Goal: Information Seeking & Learning: Learn about a topic

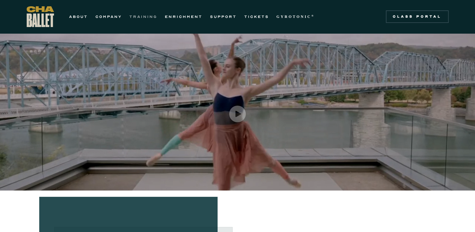
click at [149, 14] on link "TRAINING" at bounding box center [143, 17] width 28 height 8
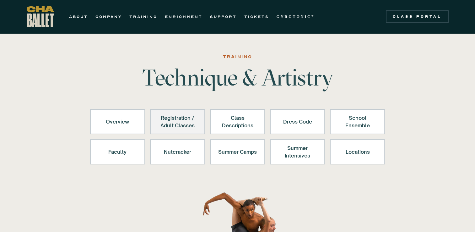
click at [176, 122] on div "Registration / Adult Classes" at bounding box center [177, 121] width 39 height 15
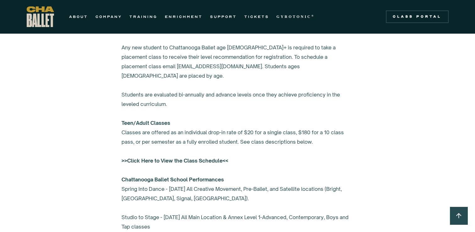
scroll to position [411, 0]
click at [181, 157] on strong ">>Click Here to View the Class Schedule<<" at bounding box center [175, 160] width 107 height 6
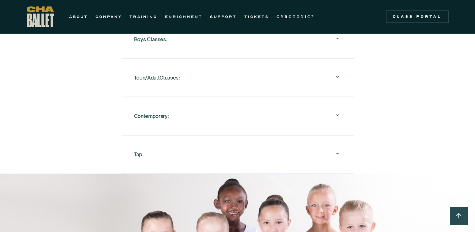
scroll to position [788, 0]
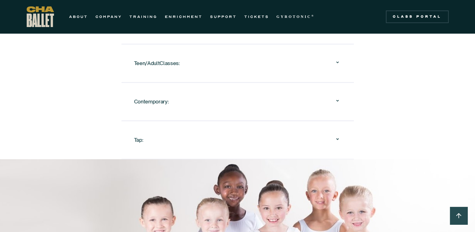
click at [335, 58] on icon at bounding box center [338, 62] width 8 height 8
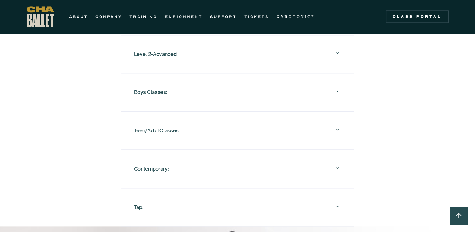
scroll to position [737, 0]
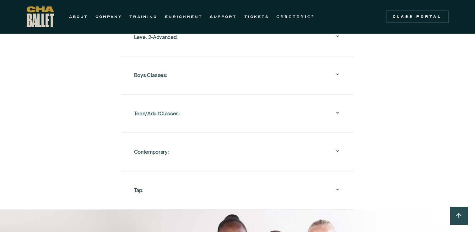
click at [338, 111] on icon at bounding box center [337, 112] width 3 height 2
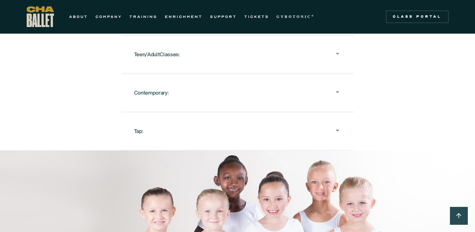
scroll to position [800, 0]
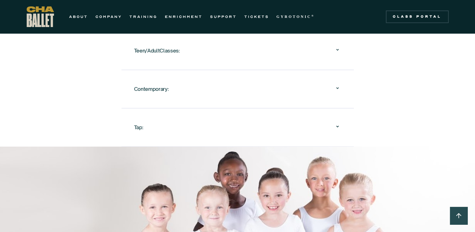
click at [337, 46] on div at bounding box center [338, 50] width 8 height 9
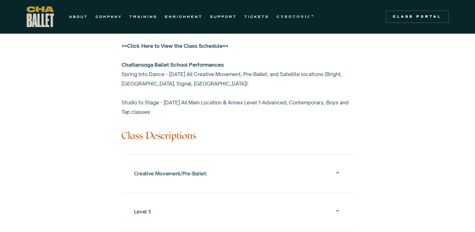
scroll to position [0, 0]
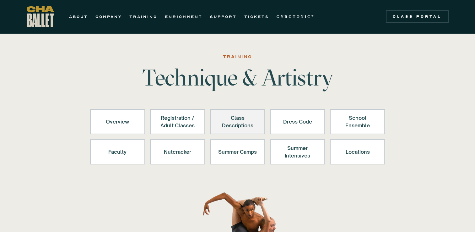
click at [212, 123] on link "Class Descriptions" at bounding box center [237, 121] width 55 height 25
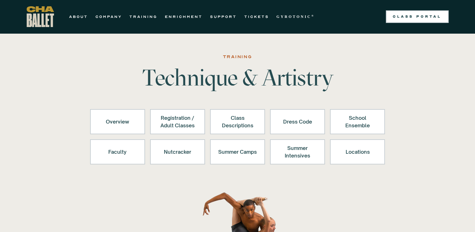
click at [396, 18] on div "Class Portal" at bounding box center [417, 16] width 55 height 5
click at [398, 13] on link "Class Portal" at bounding box center [417, 16] width 63 height 13
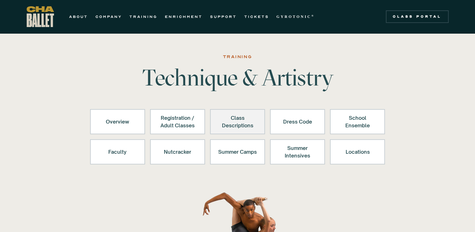
click at [223, 128] on div "Class Descriptions" at bounding box center [237, 121] width 39 height 15
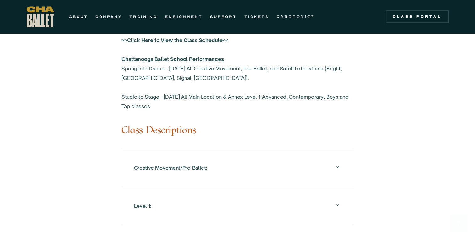
scroll to position [523, 0]
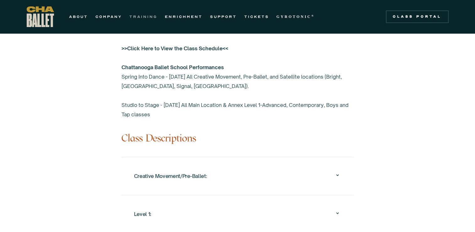
click at [141, 16] on link "TRAINING" at bounding box center [143, 17] width 28 height 8
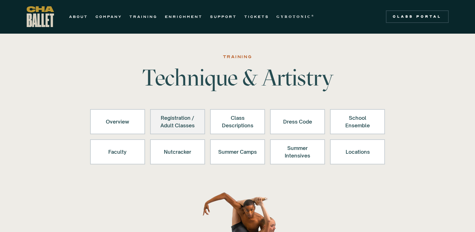
click at [177, 125] on div "Registration / Adult Classes" at bounding box center [177, 121] width 39 height 15
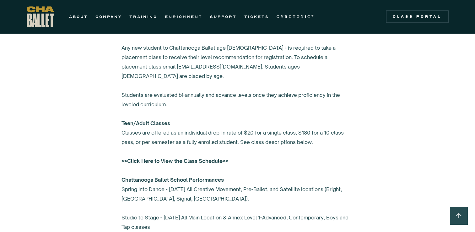
scroll to position [411, 0]
click at [195, 157] on strong ">>Click Here to View the Class Schedule<<" at bounding box center [175, 160] width 107 height 6
